Goal: Task Accomplishment & Management: Use online tool/utility

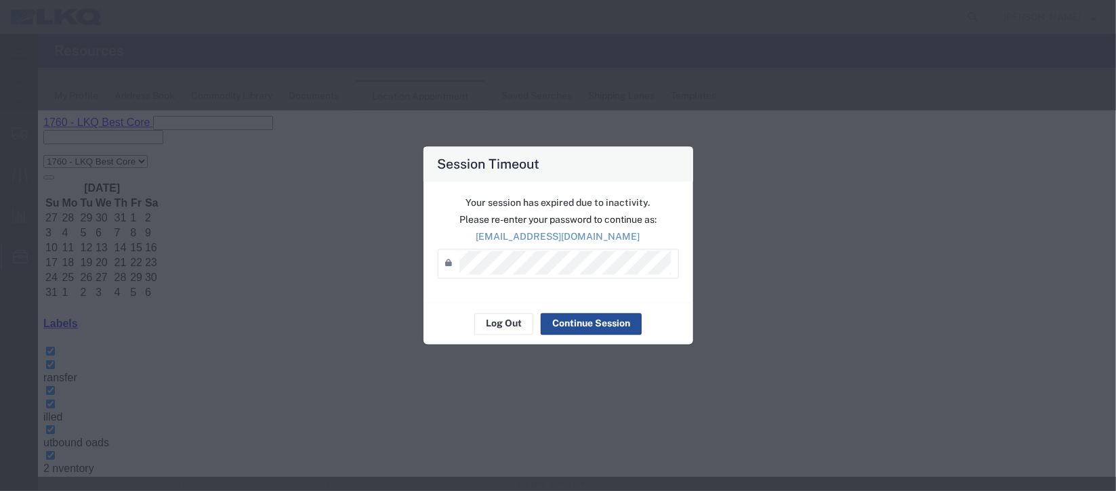
scroll to position [101, 0]
click at [578, 331] on button "Continue Session" at bounding box center [591, 324] width 101 height 22
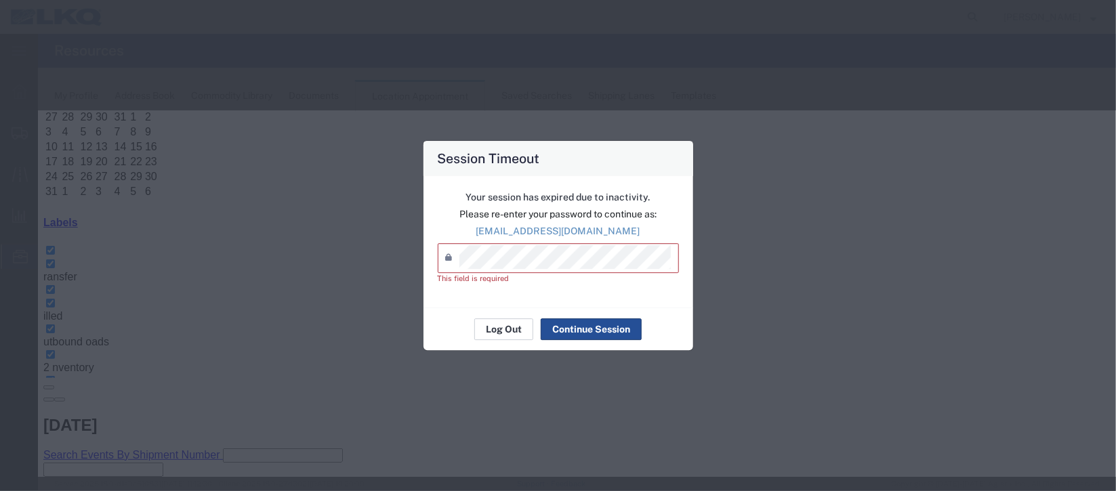
click at [515, 324] on button "Log Out" at bounding box center [503, 329] width 59 height 22
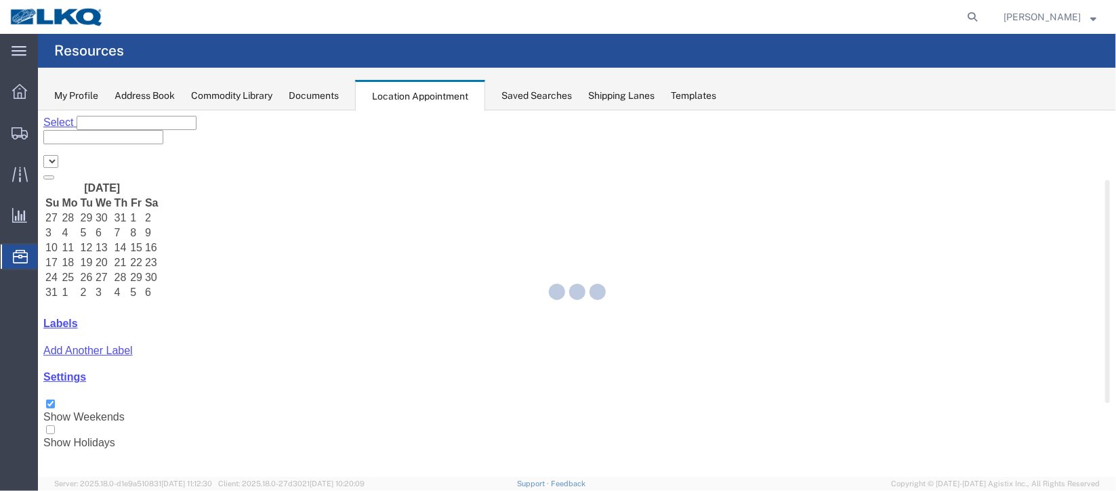
select select "27634"
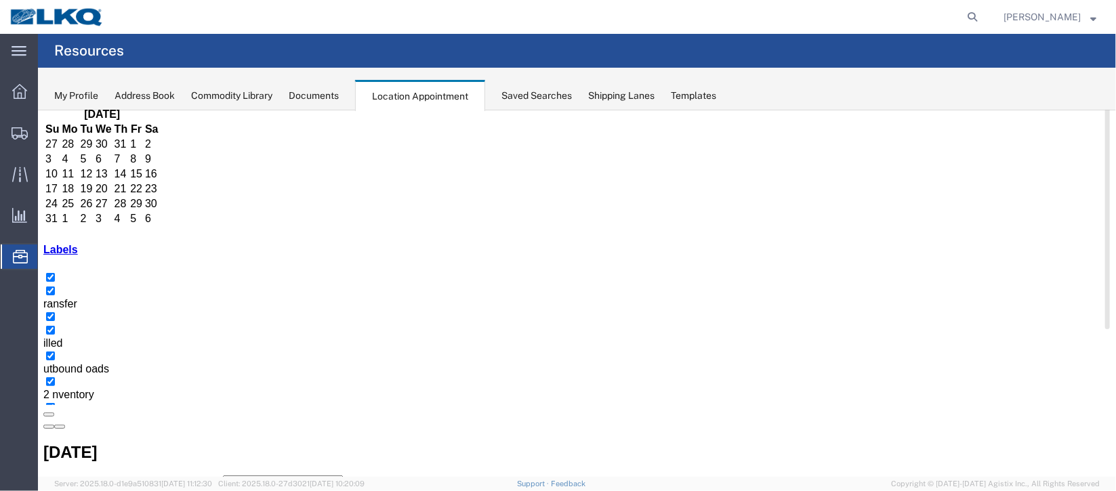
scroll to position [101, 0]
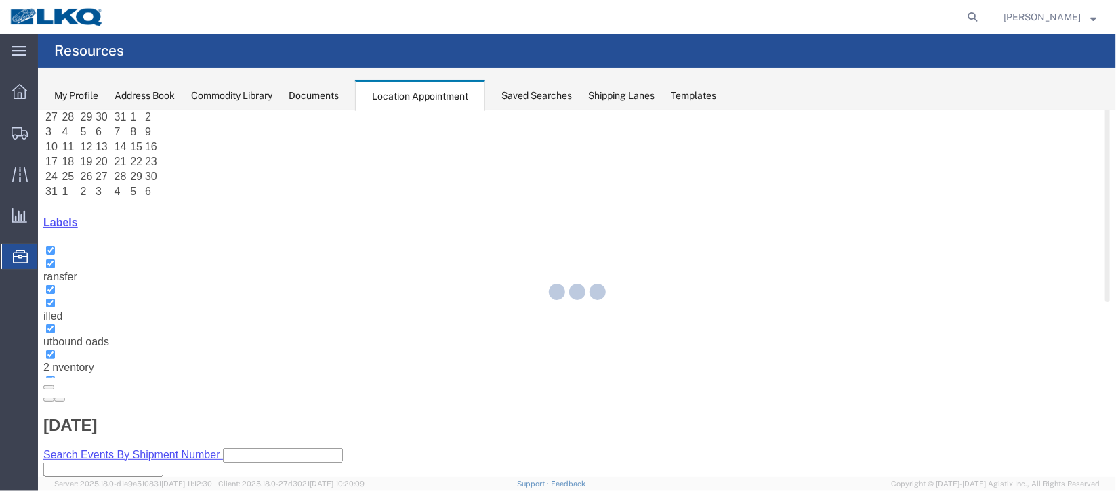
select select "1"
select select
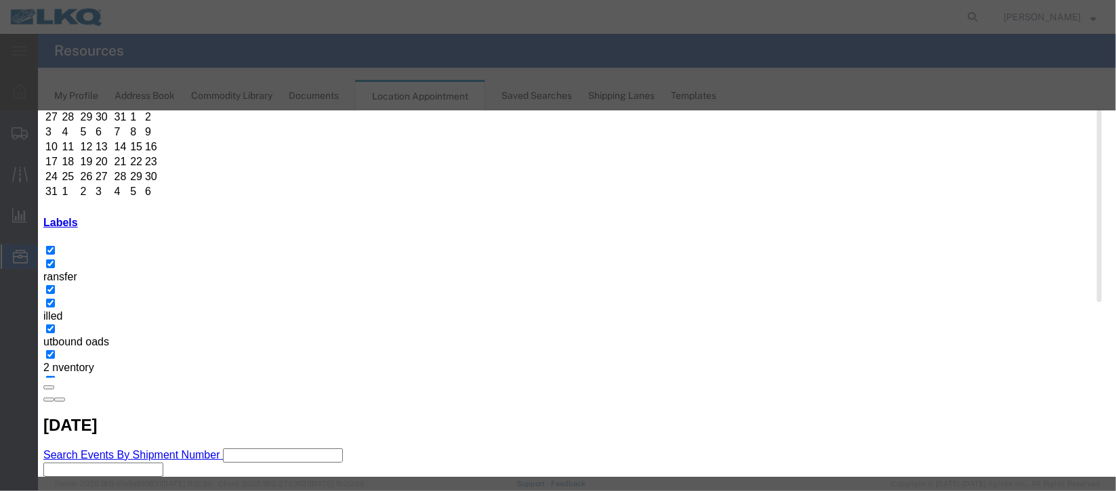
select select
type input "de"
drag, startPoint x: 667, startPoint y: 303, endPoint x: 735, endPoint y: 426, distance: 141.0
select select "40"
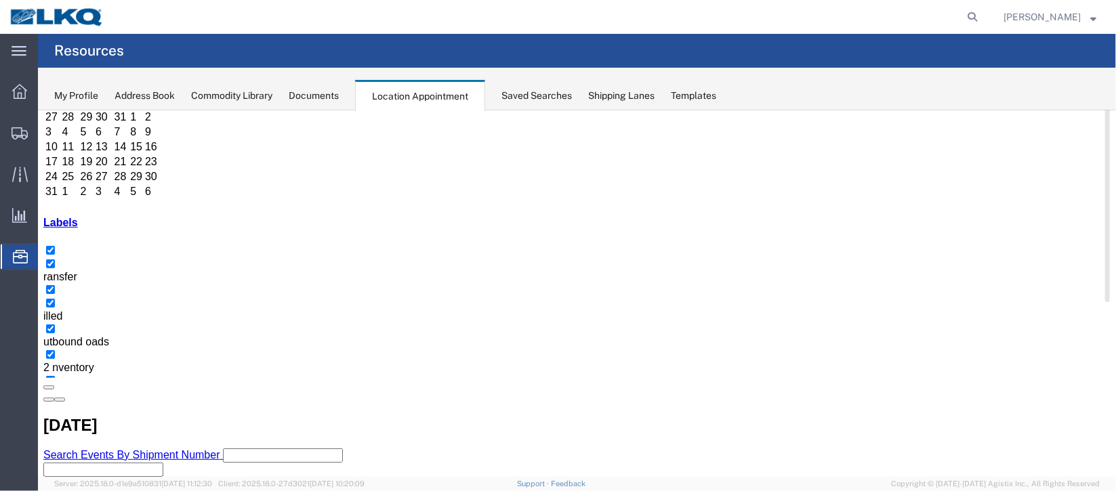
scroll to position [0, 0]
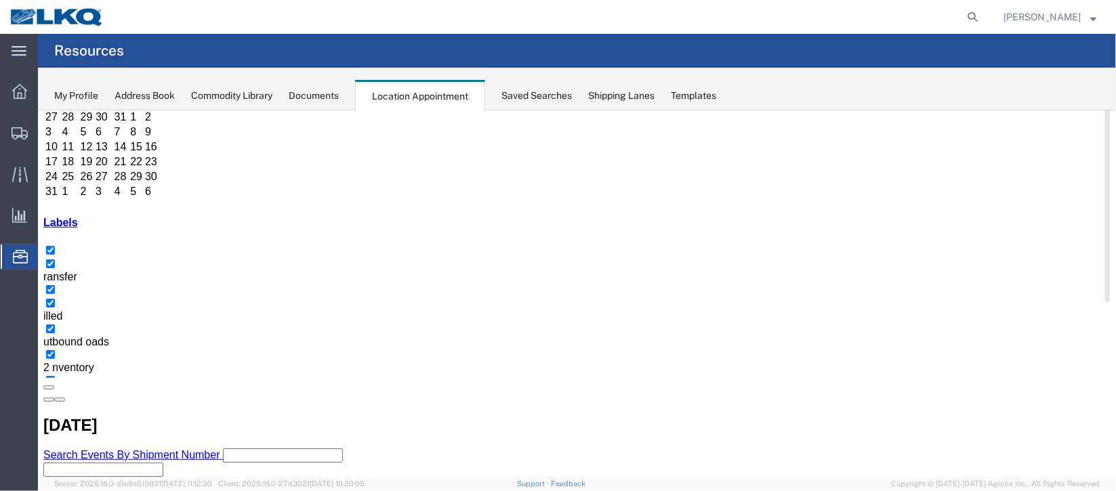
scroll to position [203, 0]
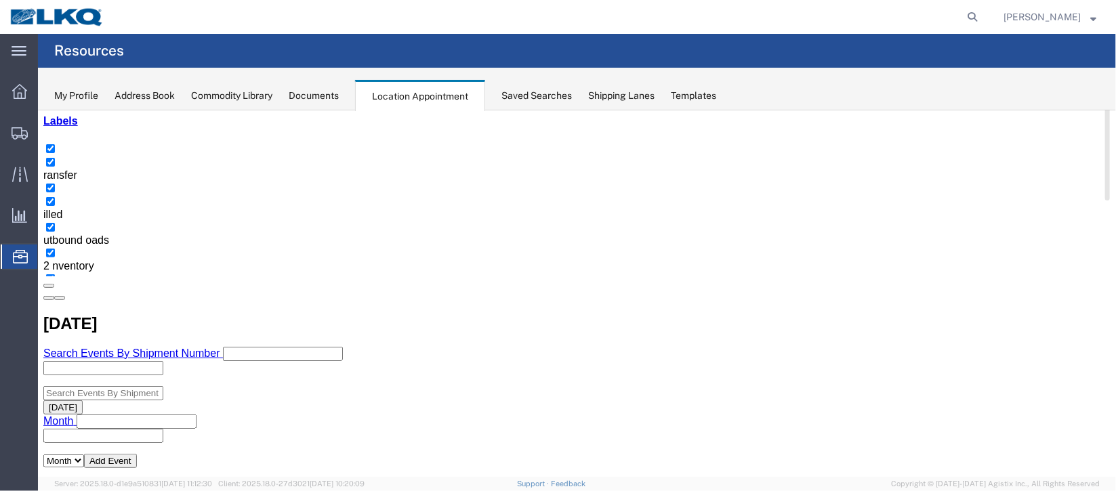
select select "100"
select select "1"
select select "100"
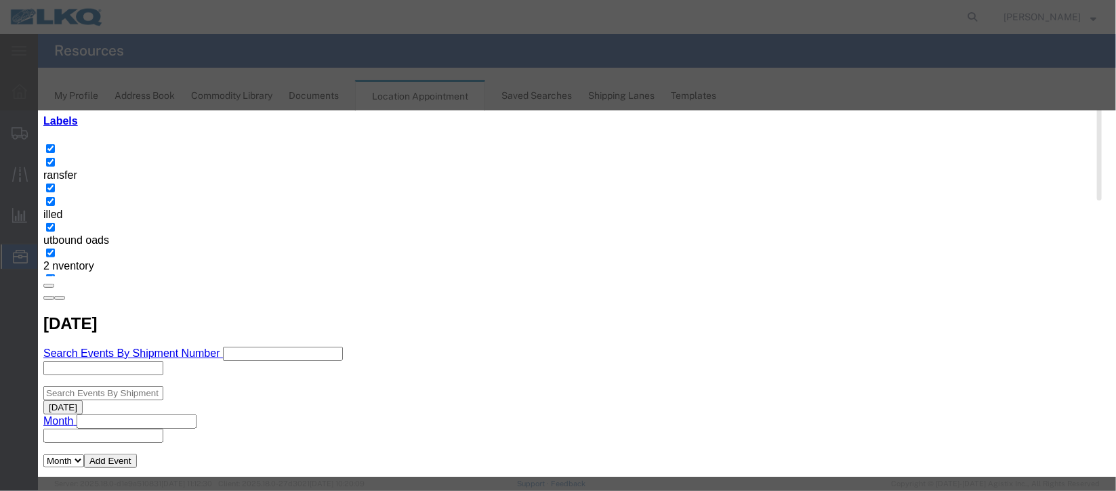
scroll to position [173, 0]
type input "de"
select select "40"
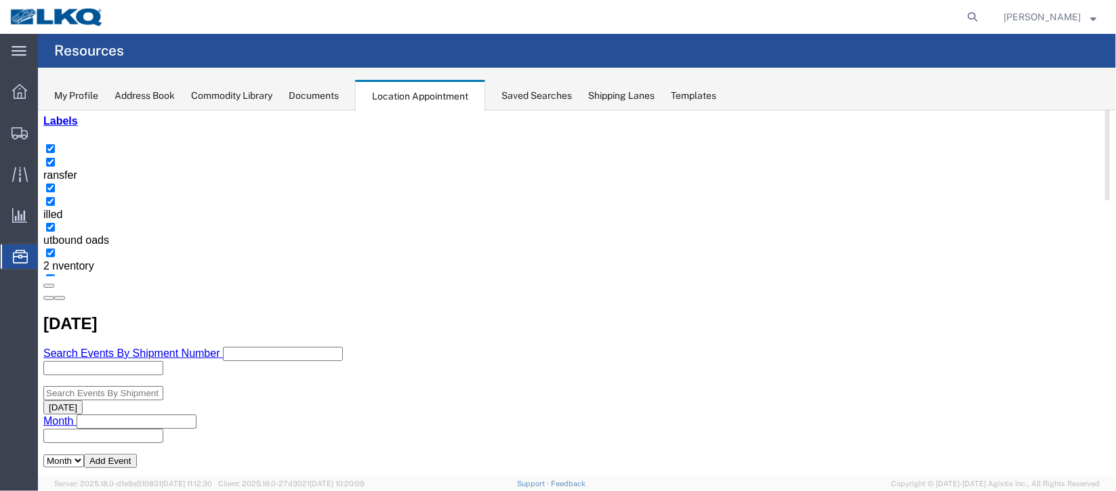
scroll to position [0, 0]
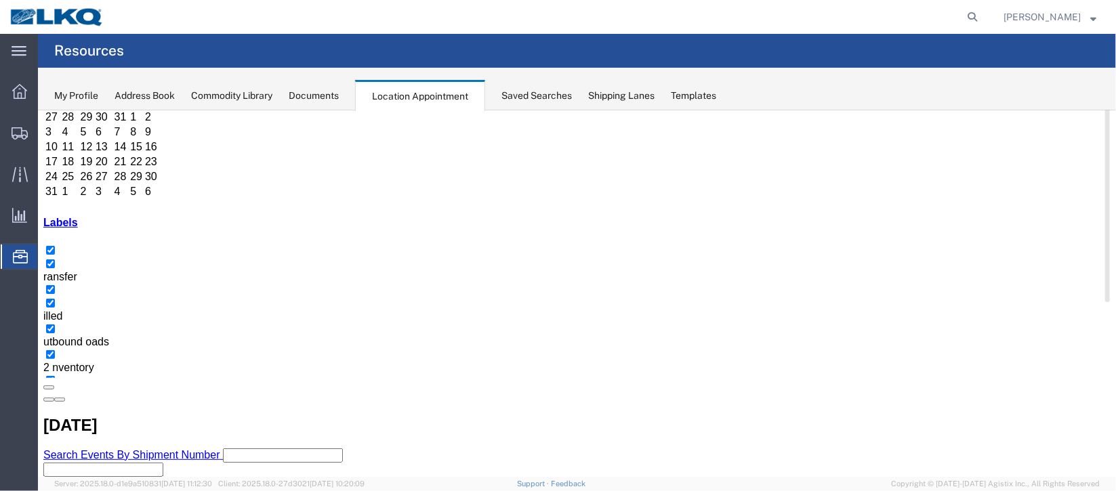
scroll to position [203, 0]
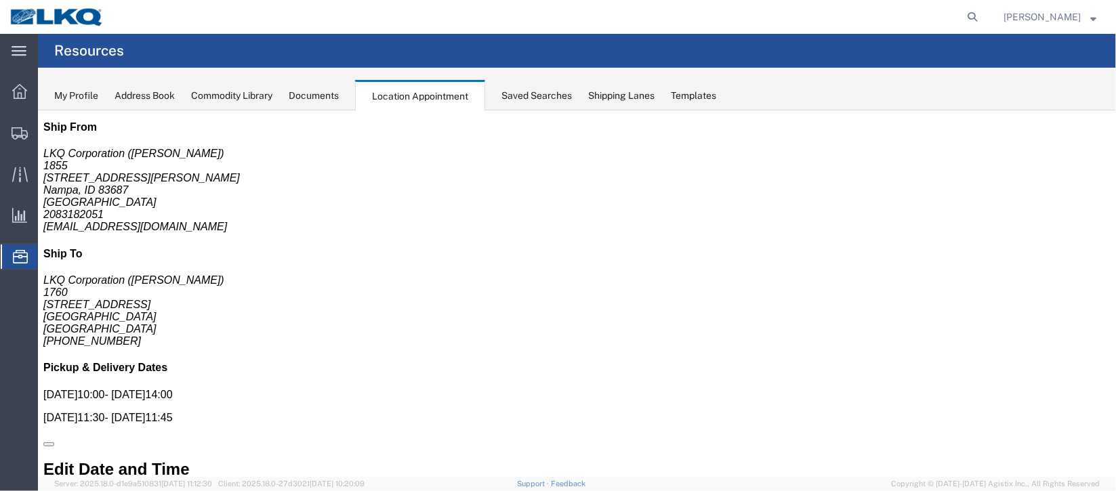
scroll to position [0, 0]
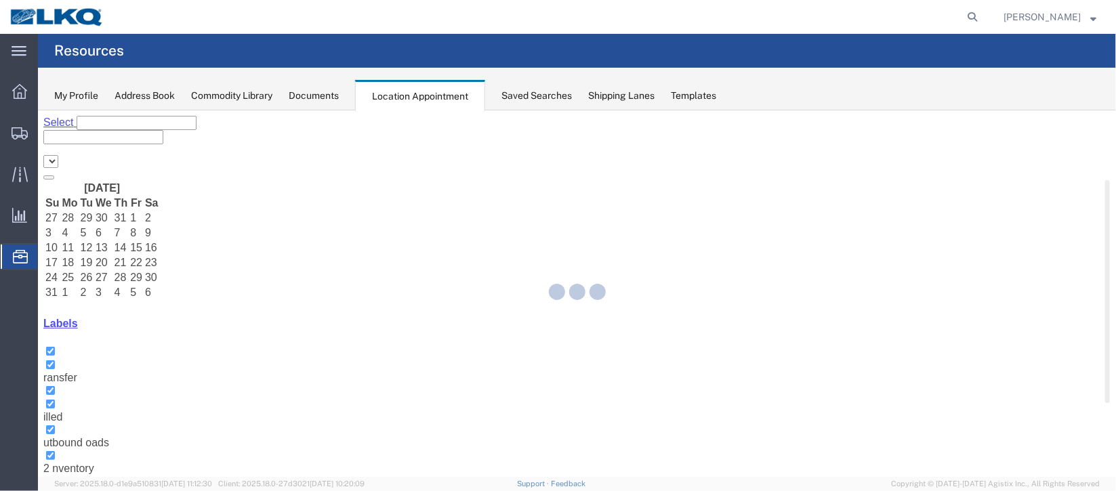
select select "27634"
